Goal: Task Accomplishment & Management: Use online tool/utility

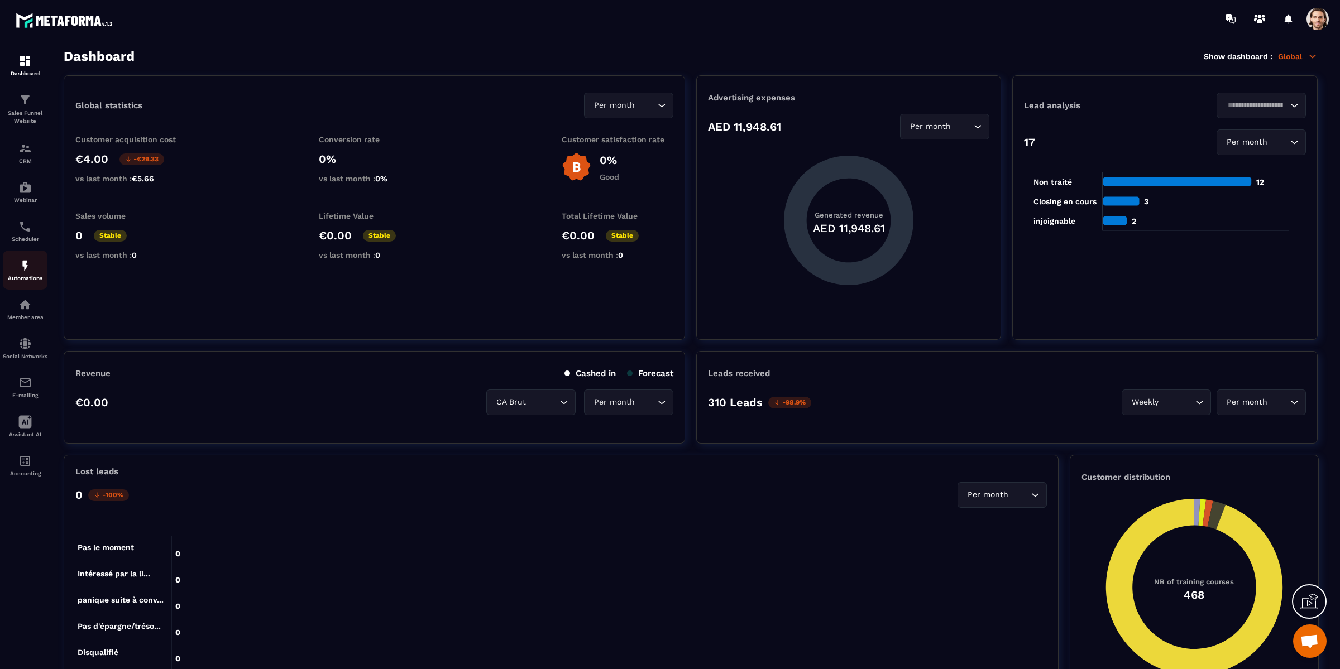
click at [26, 290] on link "Automations" at bounding box center [25, 270] width 45 height 39
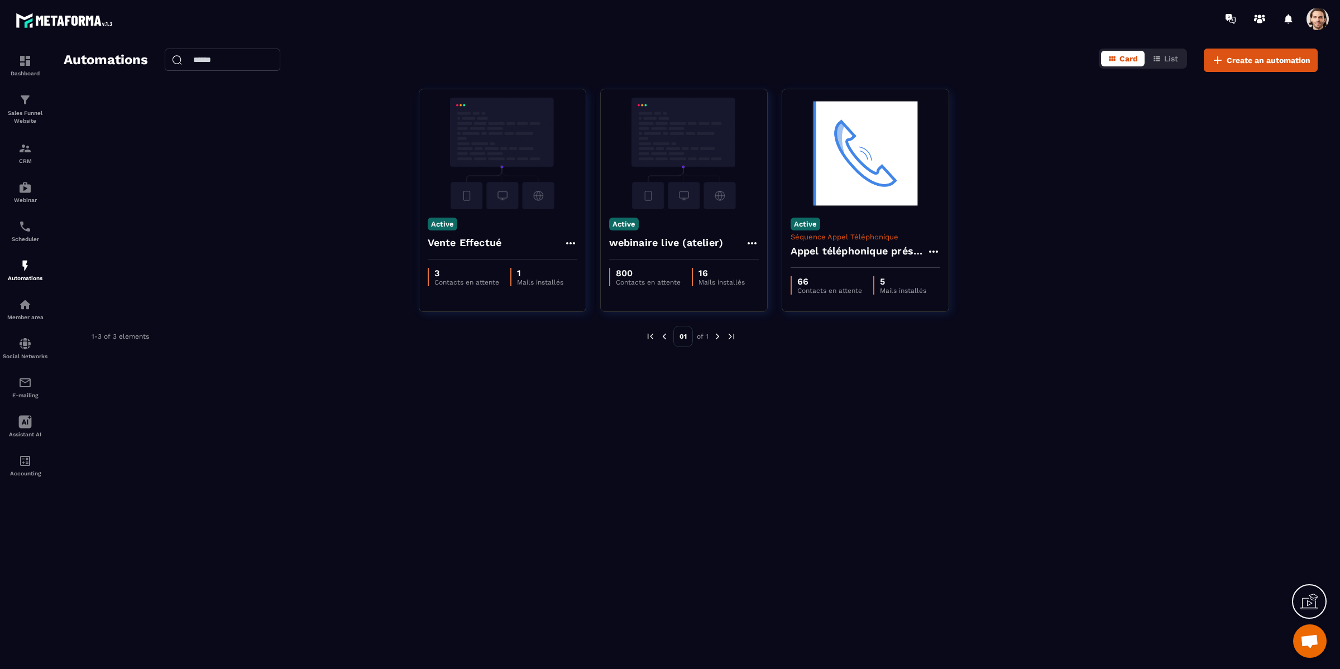
click at [669, 376] on div "Automations Card List Create an automation Active Vente Effectué 3 Contacts en …" at bounding box center [690, 357] width 1276 height 616
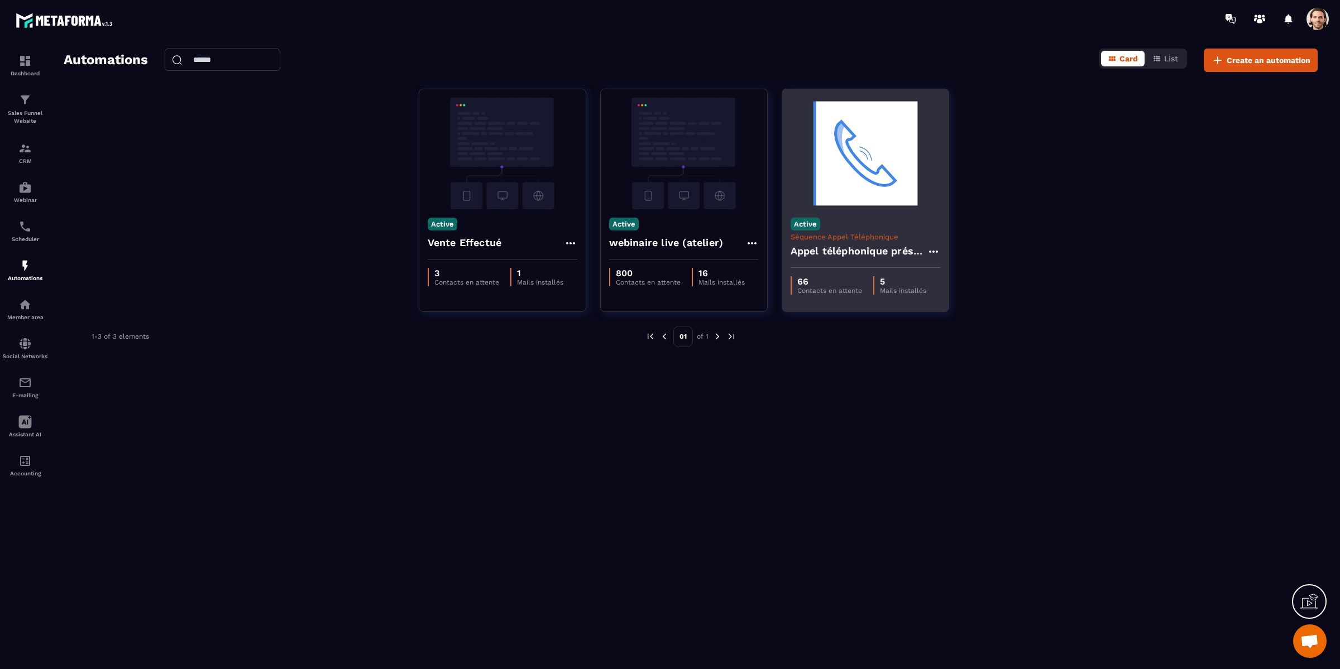
click at [850, 173] on img at bounding box center [865, 154] width 150 height 112
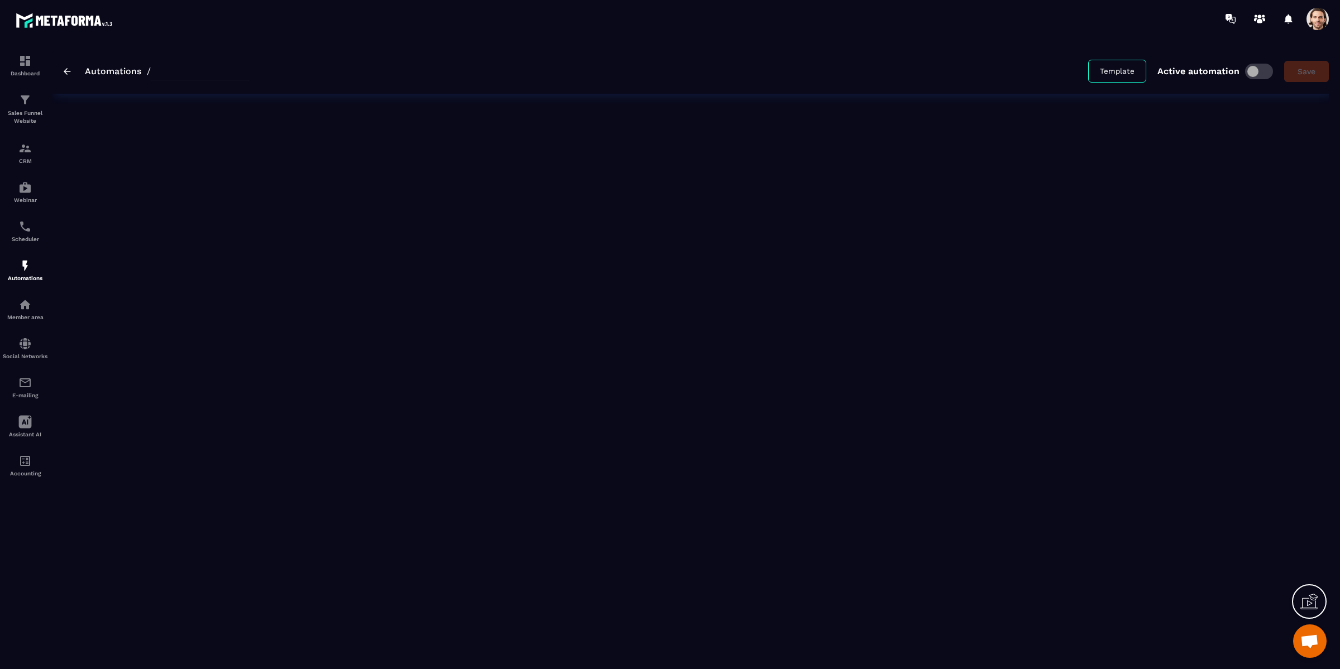
type input "**********"
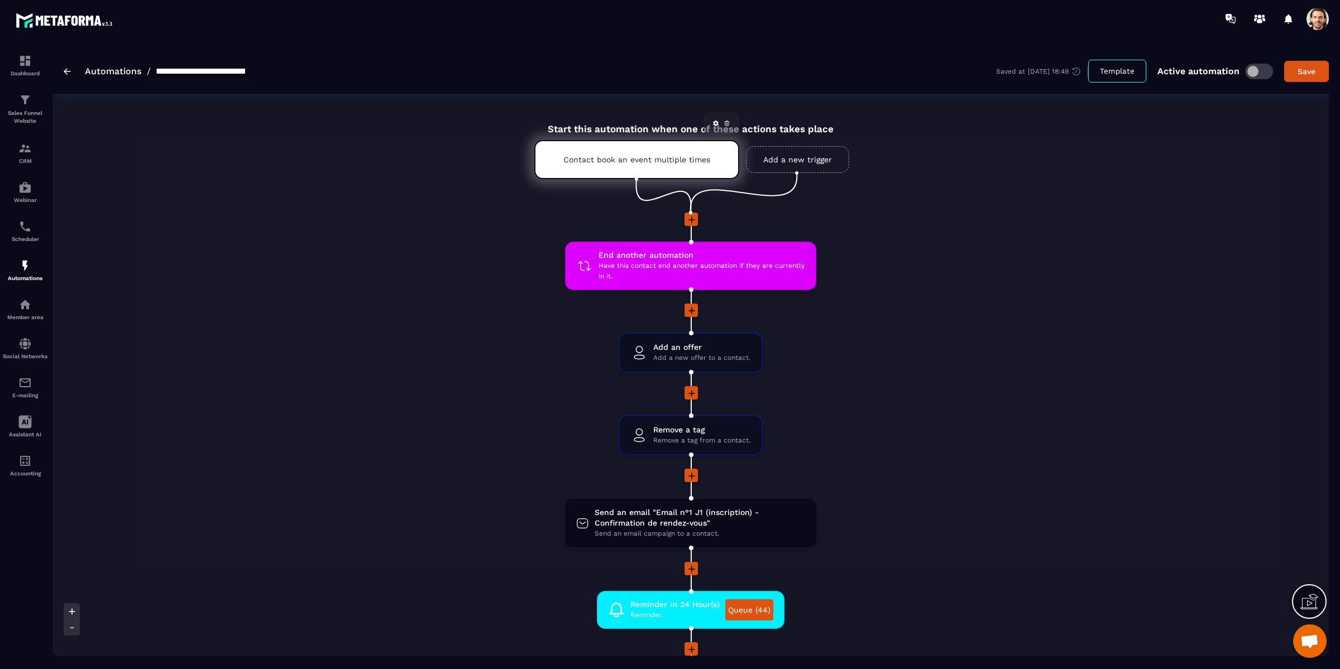
click at [670, 161] on p "Contact book an event multiple times" at bounding box center [636, 159] width 147 height 9
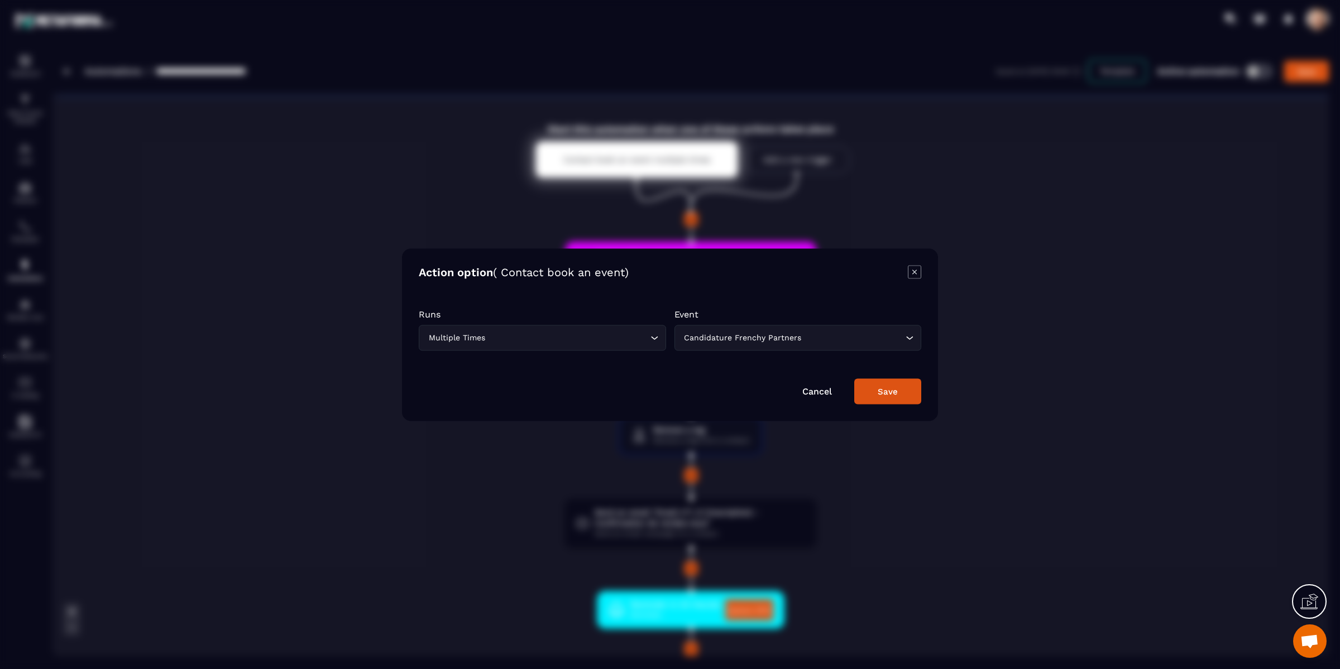
click at [914, 275] on icon "Modal window" at bounding box center [914, 271] width 13 height 13
